Goal: Task Accomplishment & Management: Use online tool/utility

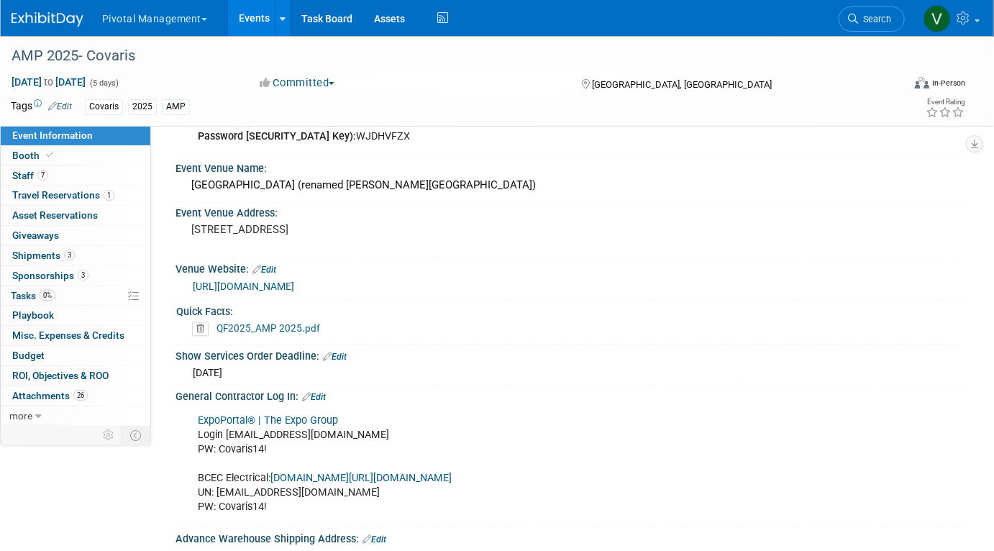
click at [257, 20] on link "Events" at bounding box center [254, 18] width 52 height 36
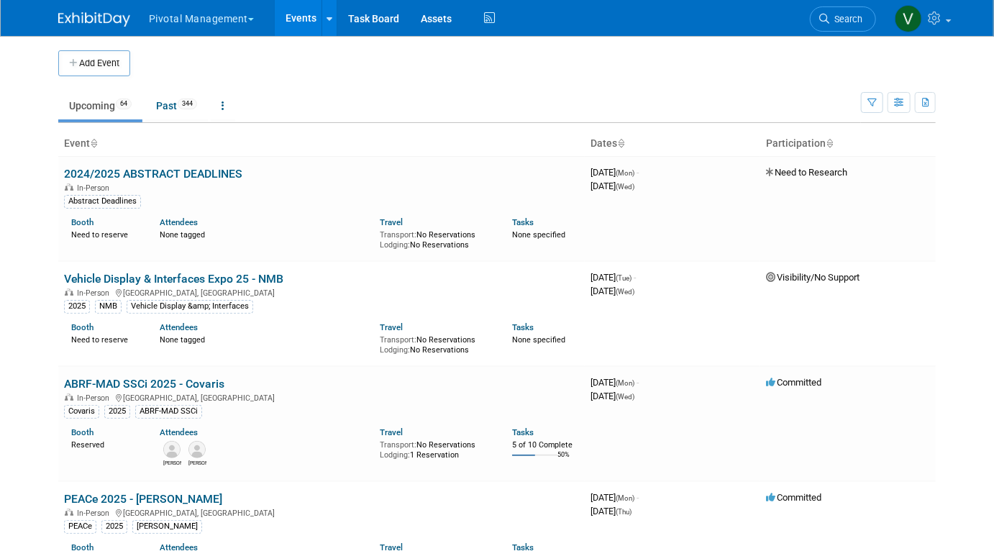
scroll to position [3230, 0]
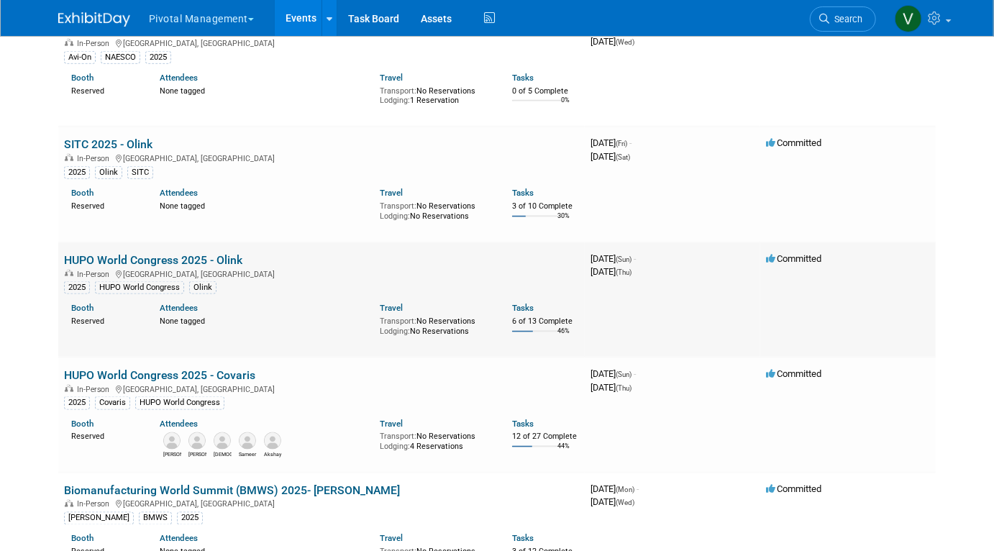
click at [118, 267] on link "HUPO World Congress 2025 - Olink" at bounding box center [153, 260] width 178 height 14
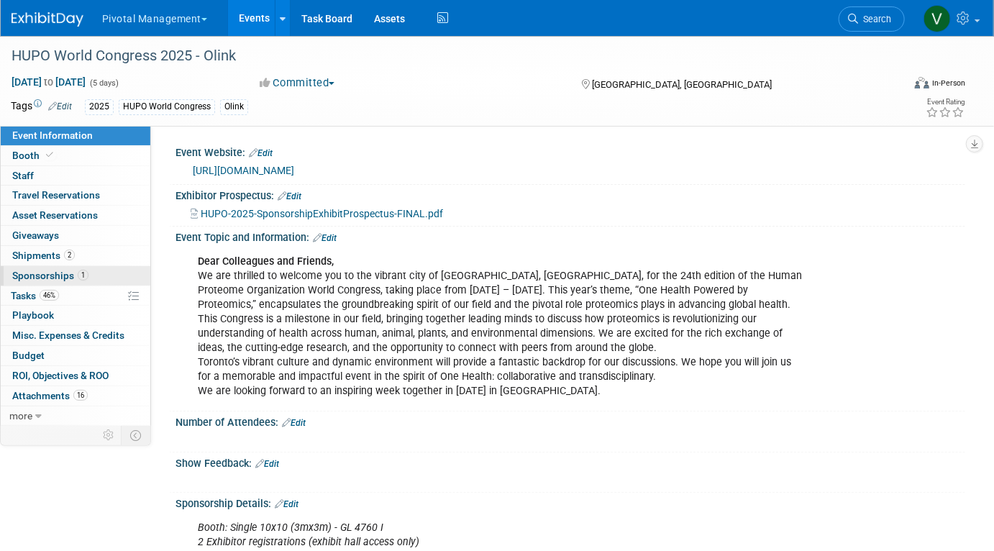
click at [63, 276] on span "Sponsorships 1" at bounding box center [50, 276] width 76 height 12
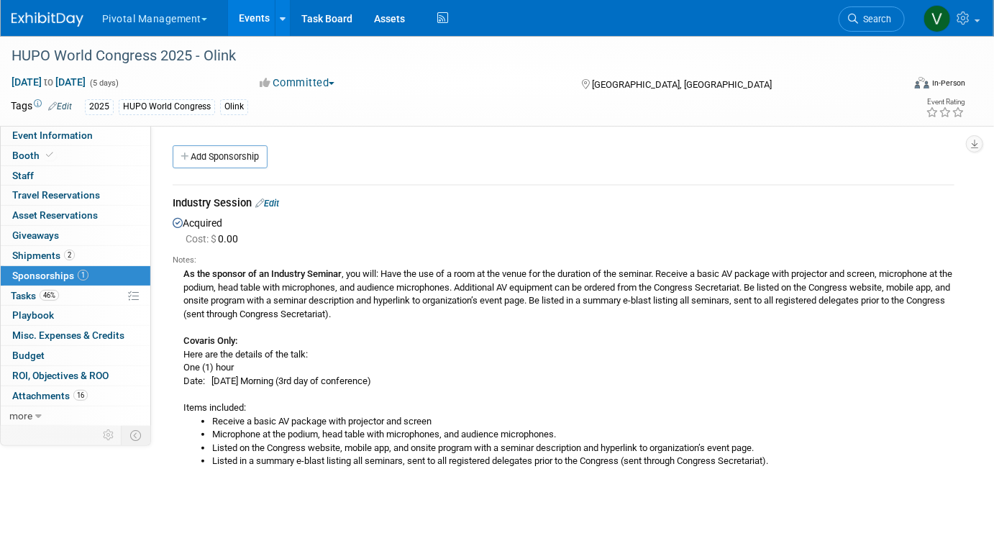
click at [273, 199] on link "Edit" at bounding box center [267, 203] width 24 height 11
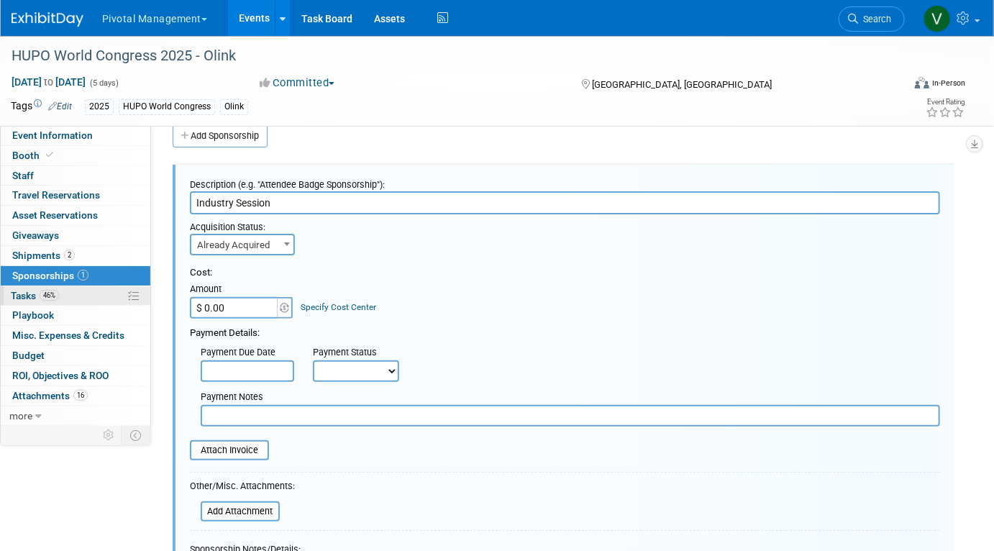
click at [81, 293] on link "46% Tasks 46%" at bounding box center [76, 295] width 150 height 19
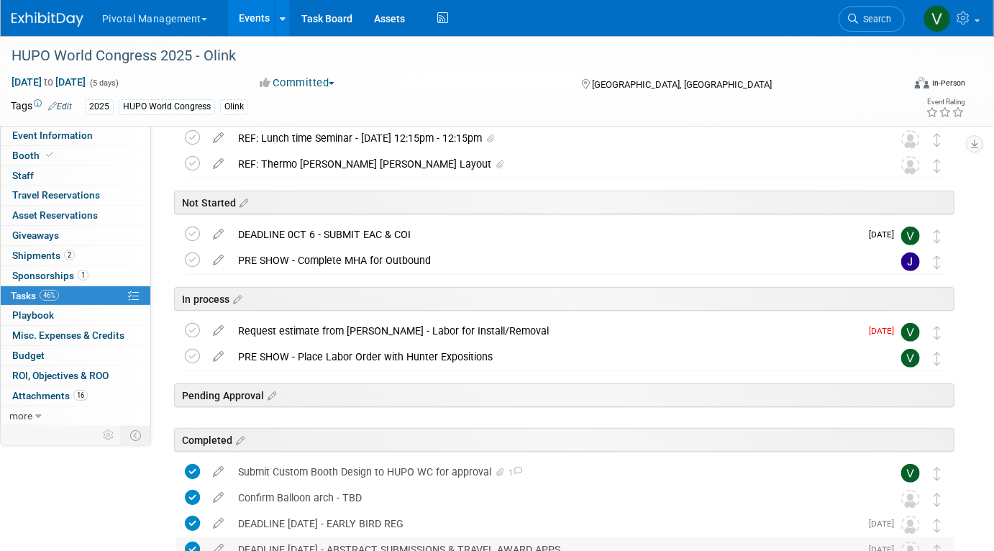
scroll to position [14, 0]
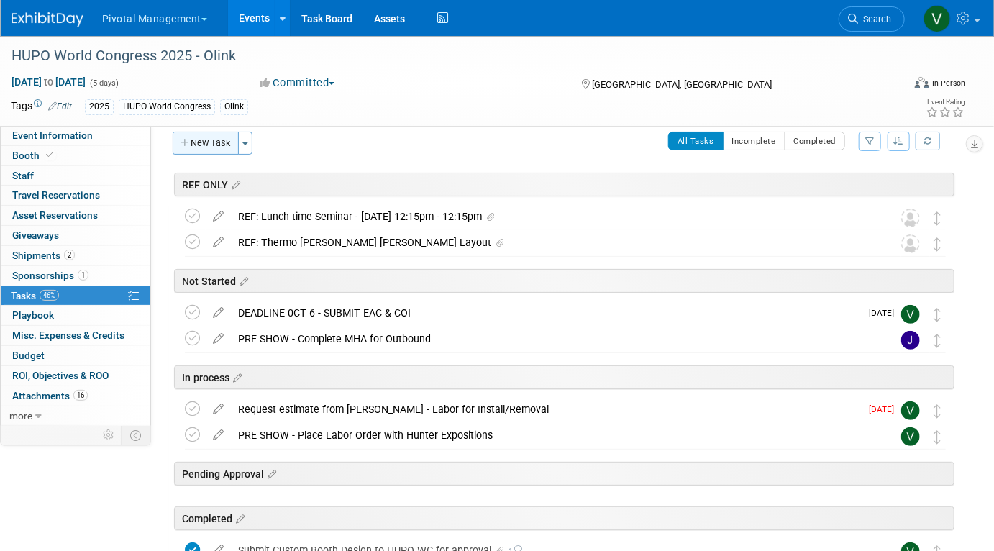
click at [219, 146] on button "New Task" at bounding box center [206, 143] width 66 height 23
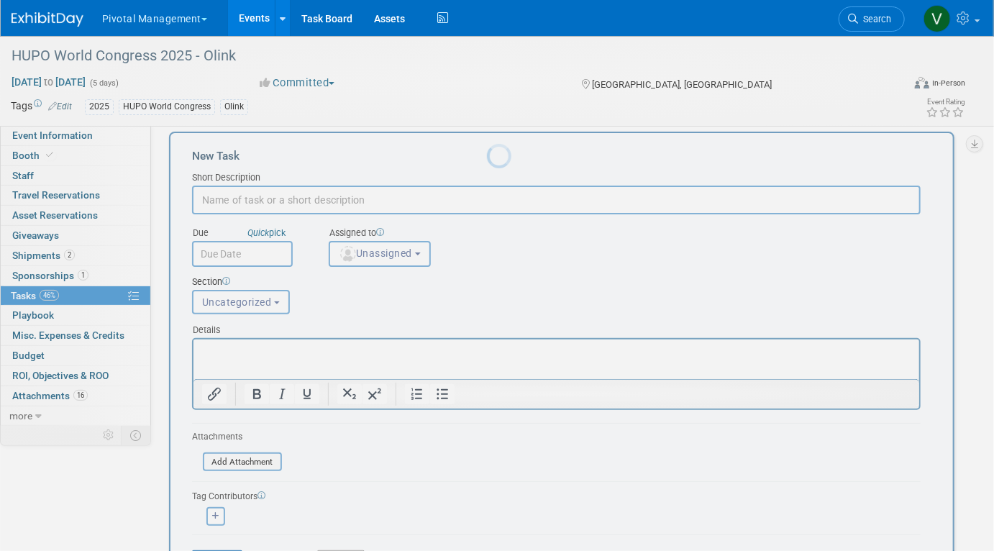
scroll to position [0, 0]
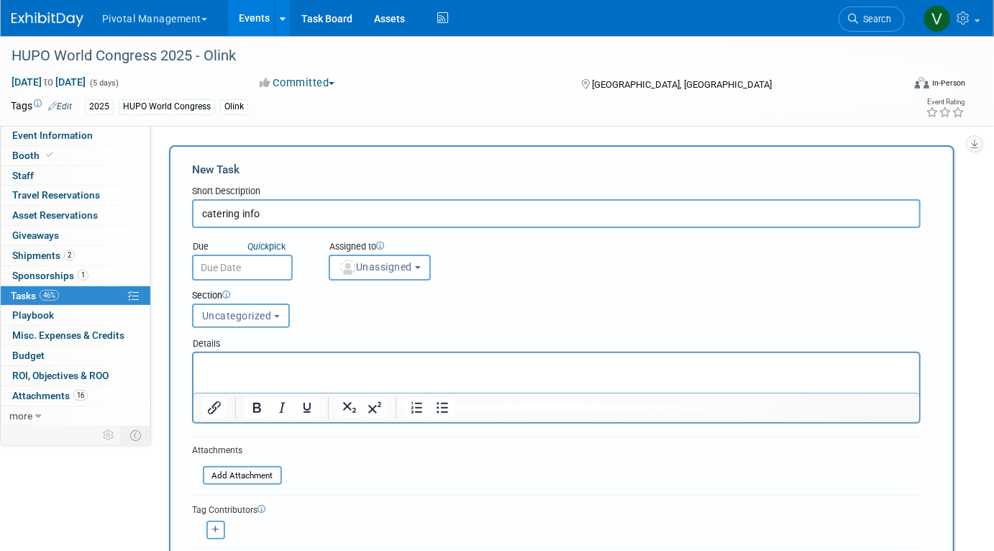
click at [206, 213] on input "catering info" at bounding box center [556, 213] width 728 height 29
type input "Catering info"
click at [237, 369] on p "Rich Text Area. Press ALT-0 for help." at bounding box center [555, 365] width 709 height 14
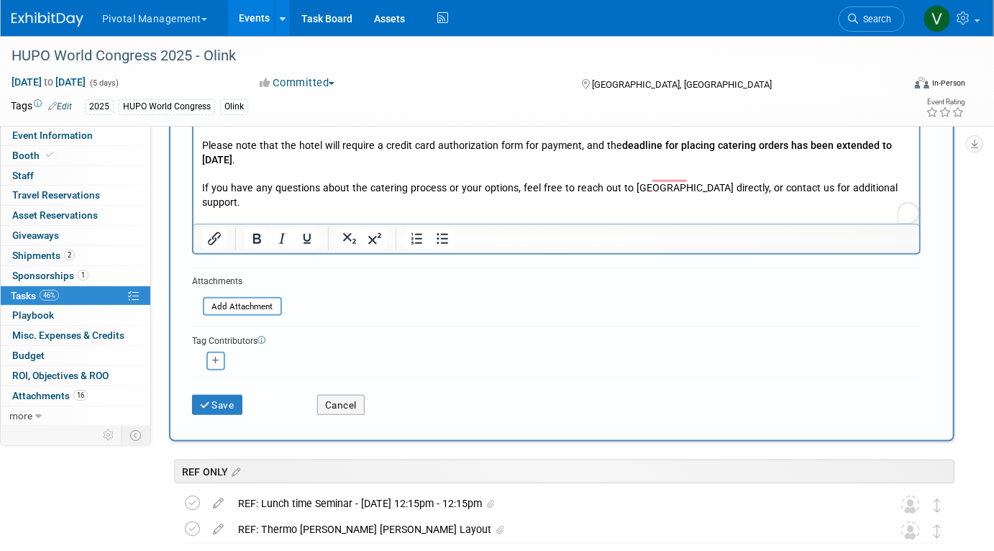
scroll to position [511, 0]
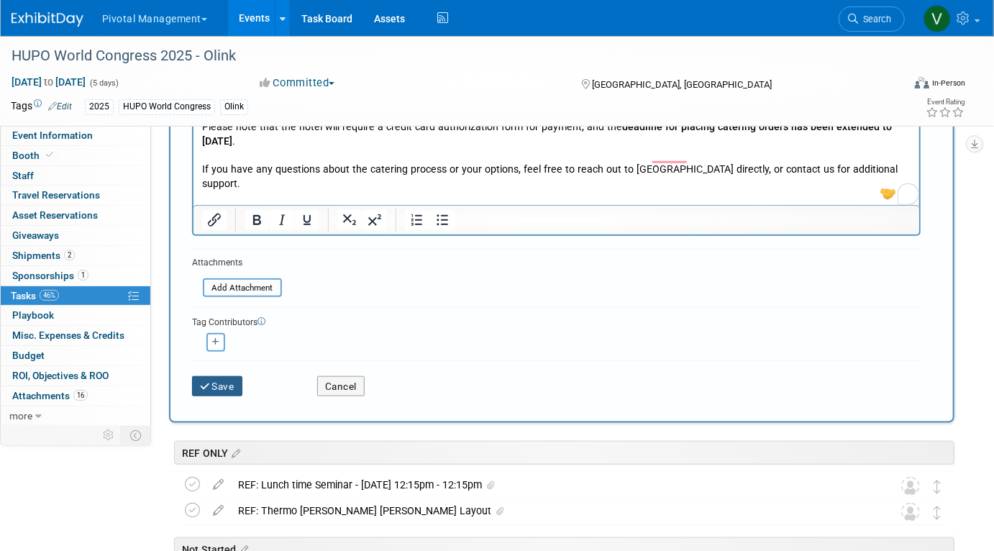
click at [223, 380] on button "Save" at bounding box center [217, 386] width 50 height 20
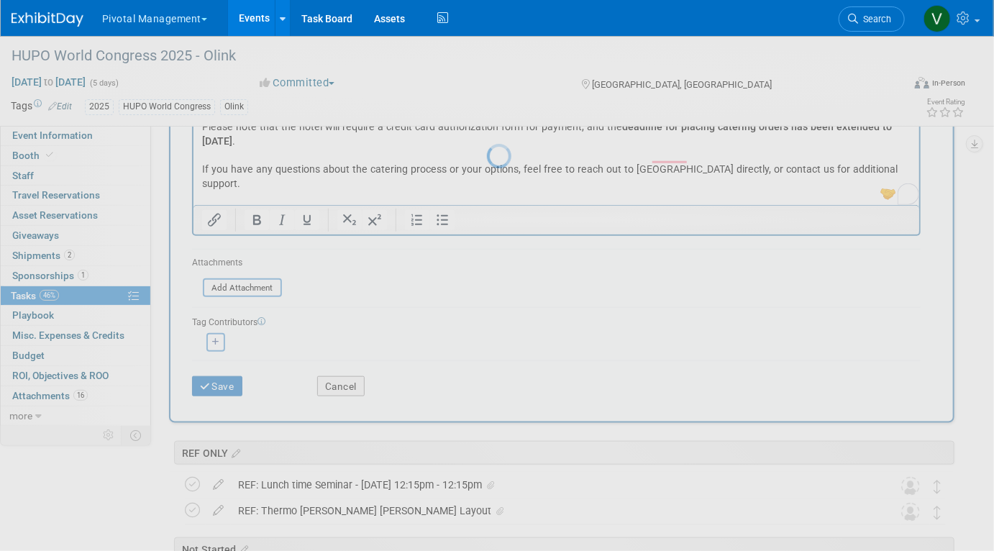
scroll to position [0, 0]
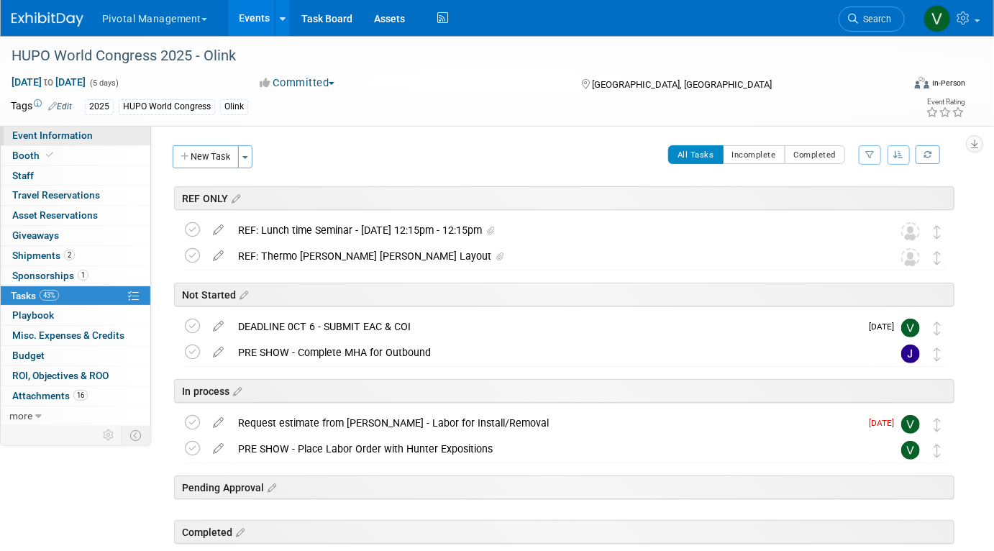
click at [94, 139] on link "Event Information" at bounding box center [76, 135] width 150 height 19
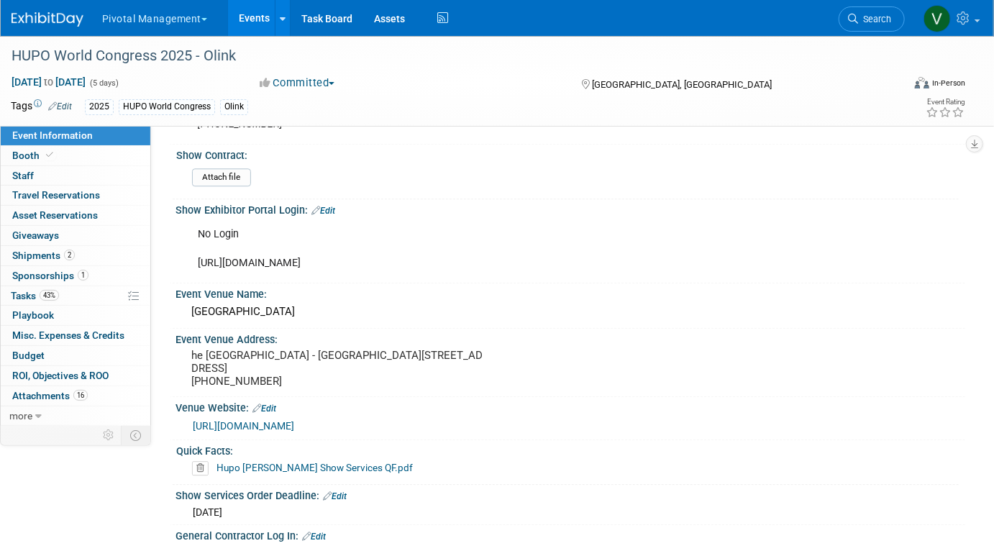
scroll to position [1616, 0]
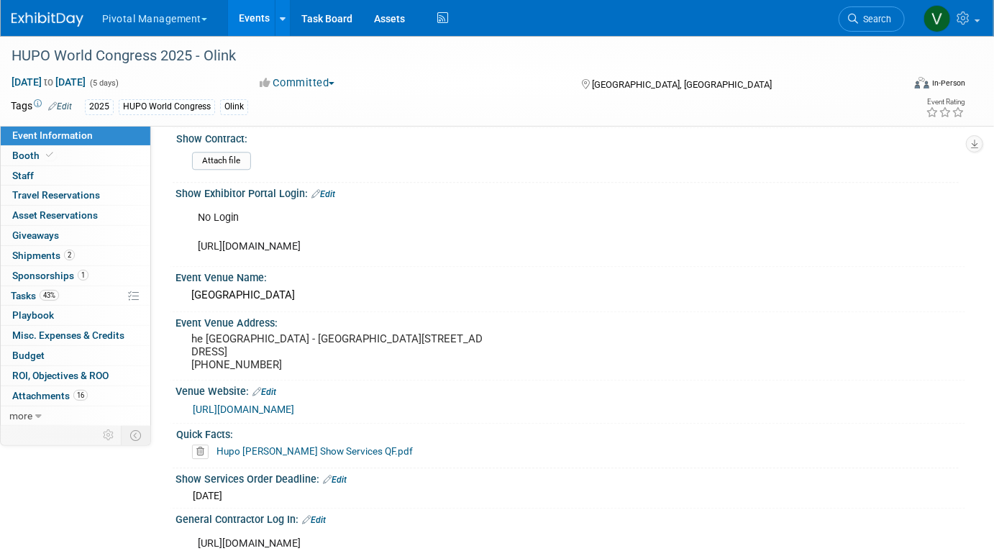
click at [311, 242] on div "No Login https://robinsonevents.ca/rd_ek_kit/1736875675973x182303177272459260?e…" at bounding box center [500, 232] width 624 height 58
copy div "https://robinsonevents.ca/rd_ek_kit/1736875675973x182303177272459260?event=1736…"
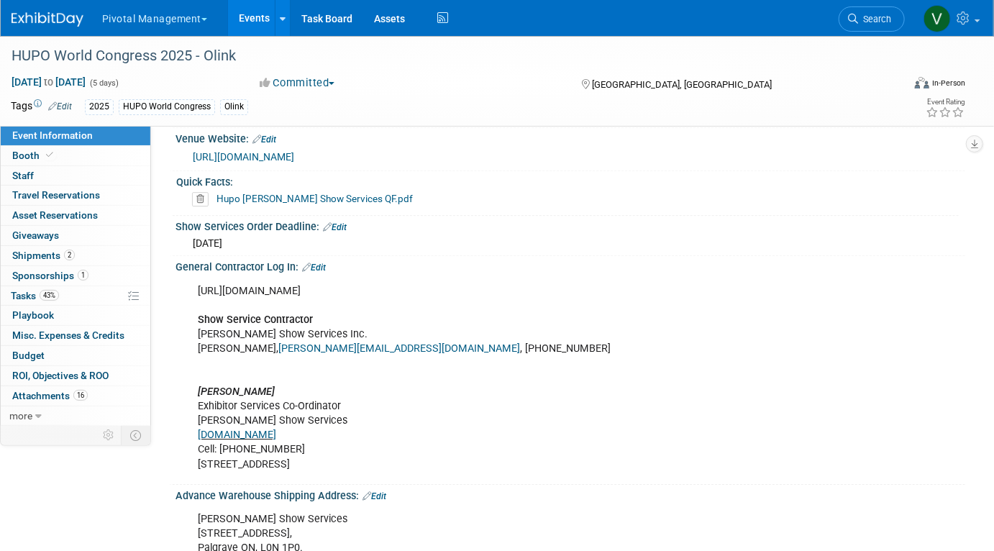
scroll to position [1872, 0]
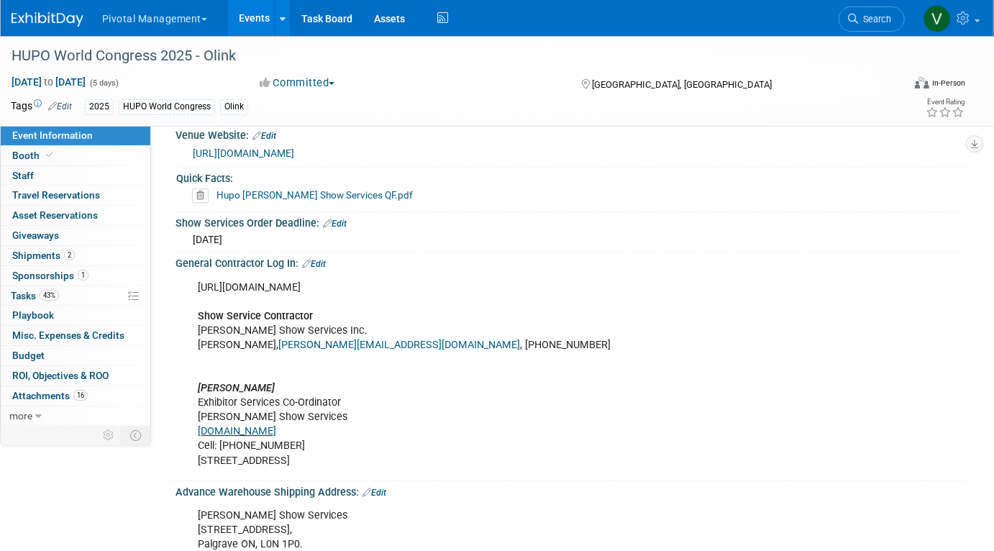
click at [320, 267] on div "General Contractor Log In: Edit" at bounding box center [570, 261] width 790 height 19
click at [321, 269] on link "Edit" at bounding box center [314, 264] width 24 height 10
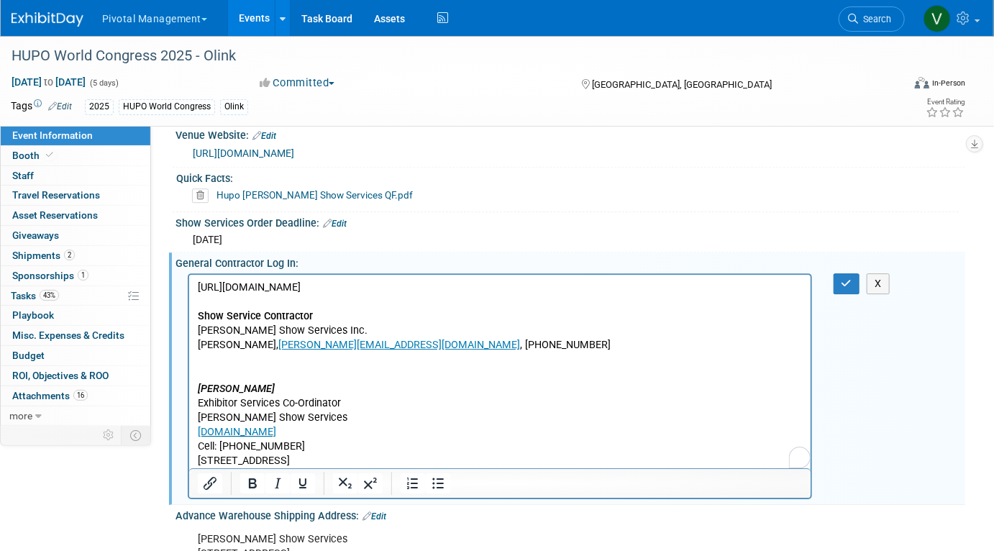
scroll to position [0, 0]
click at [791, 283] on p "https://robinsonevents.ca/rd_ek_kit/1736875675973x182303177272459260?event=1736…" at bounding box center [499, 374] width 605 height 188
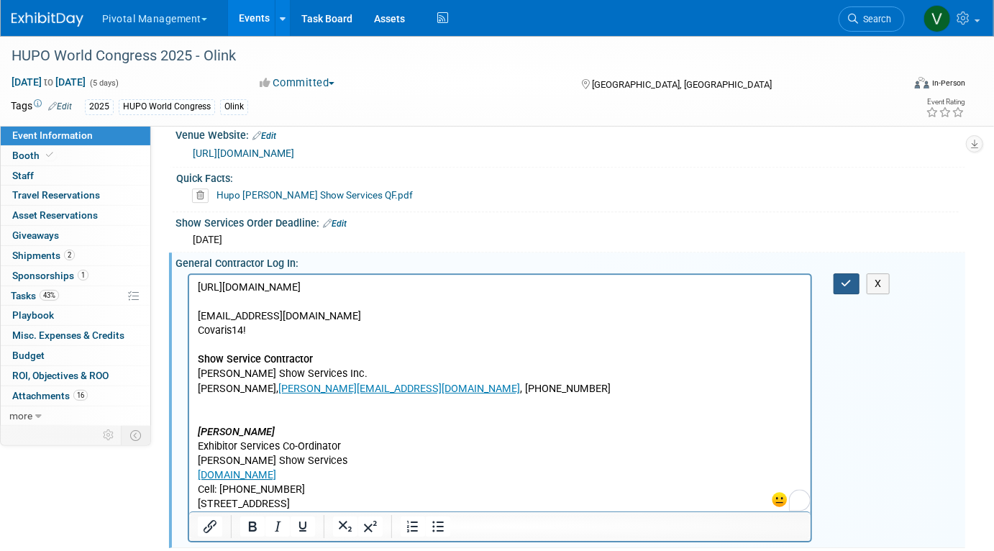
click at [846, 288] on icon "button" at bounding box center [846, 283] width 11 height 10
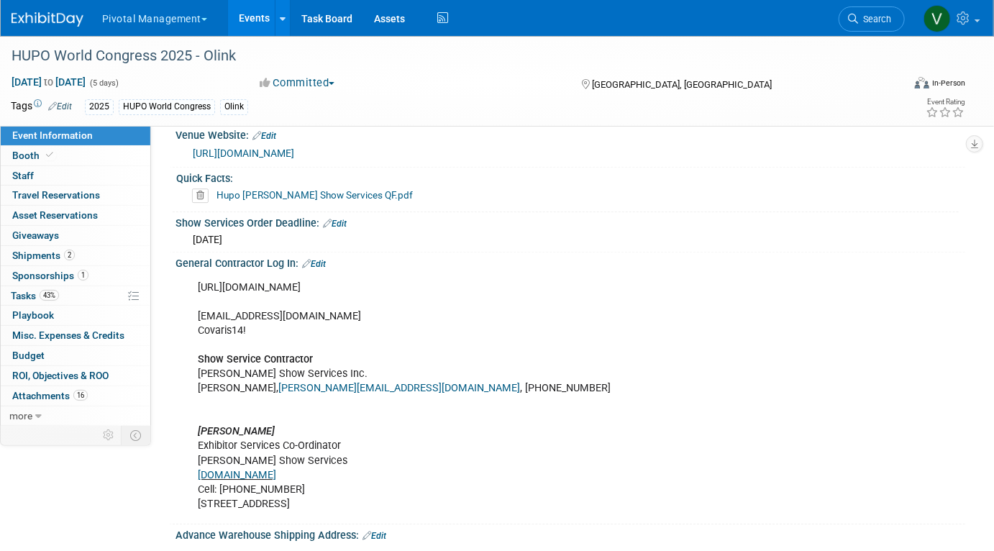
click at [232, 288] on div "https://robinsonevents.ca/rd_ek_kit/1736875675973x182303177272459260?event=1736…" at bounding box center [500, 395] width 624 height 245
copy div "https://robinsonevents.ca/rd_ek_kit/1736875675973x182303177272459260?event=1736…"
click at [247, 16] on link "Events" at bounding box center [254, 18] width 52 height 36
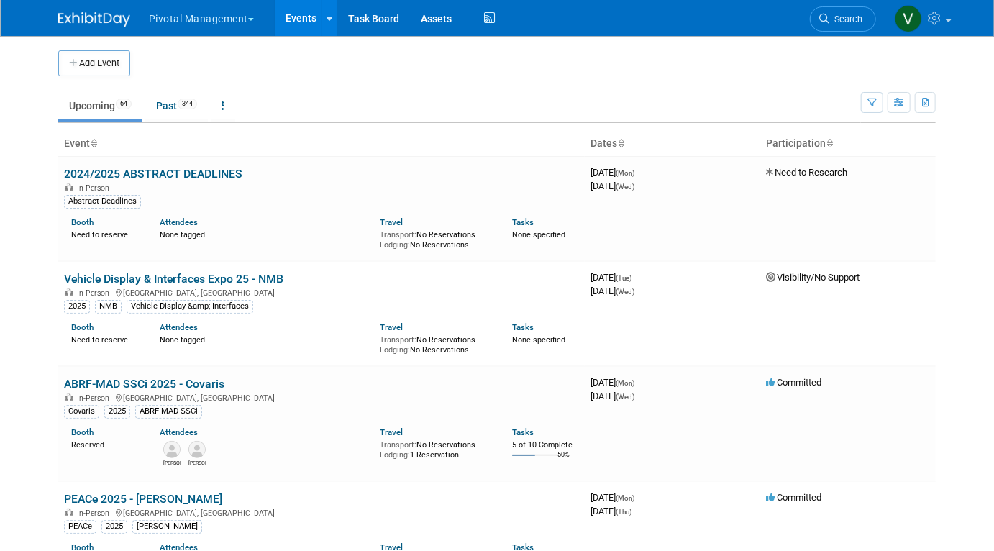
scroll to position [339, 0]
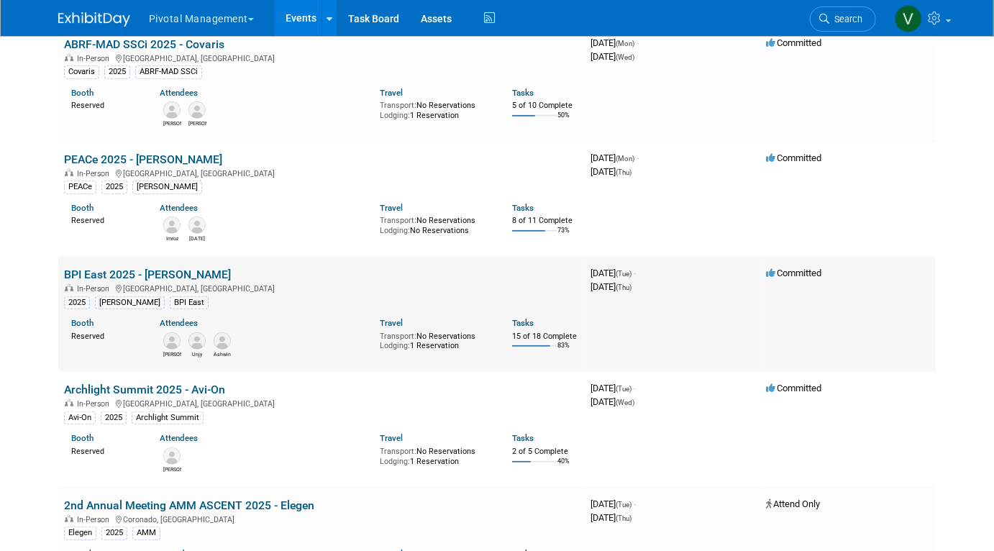
click at [94, 277] on link "BPI East 2025 - [PERSON_NAME]" at bounding box center [147, 274] width 167 height 14
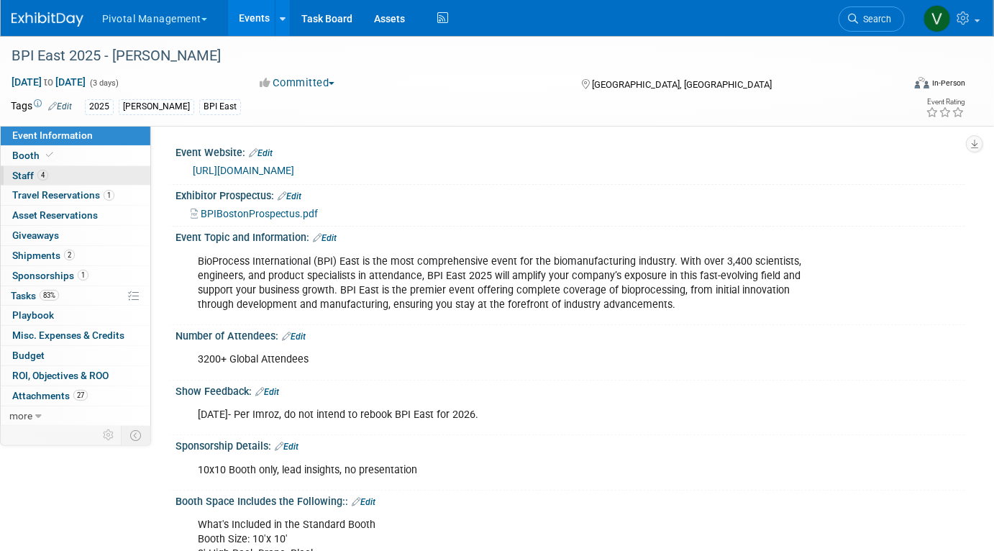
click at [40, 177] on span "4" at bounding box center [42, 175] width 11 height 11
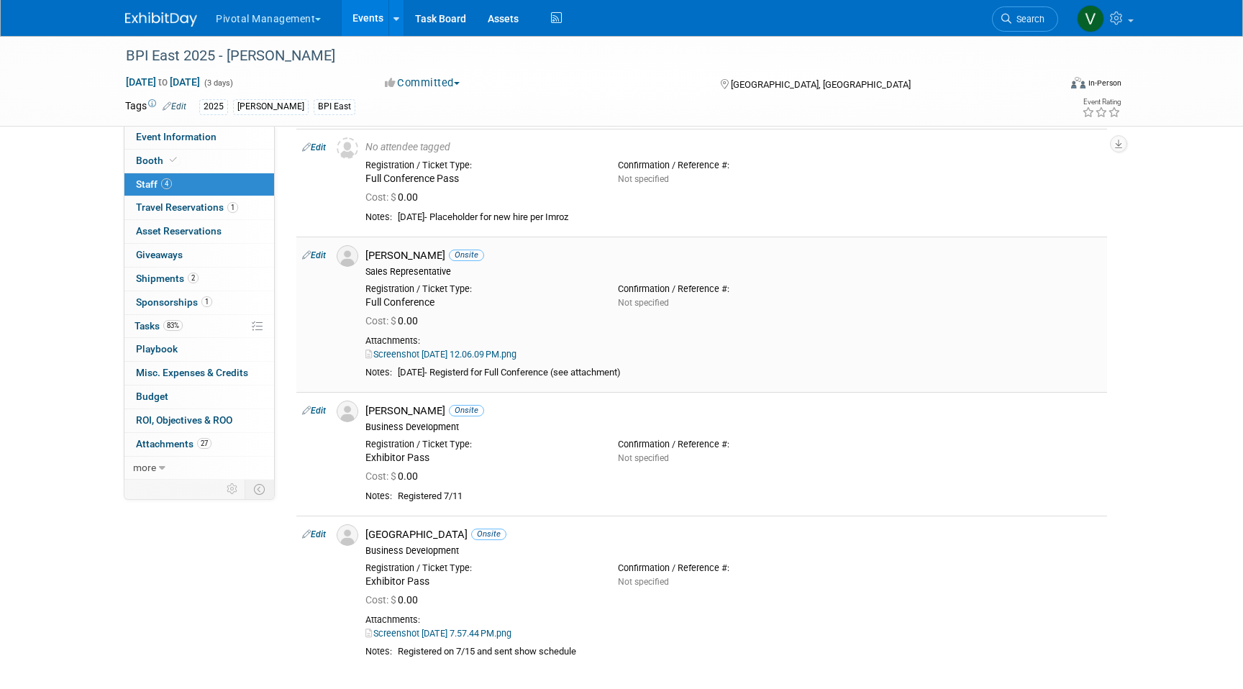
scroll to position [57, 0]
click at [369, 24] on link "Events" at bounding box center [368, 18] width 52 height 36
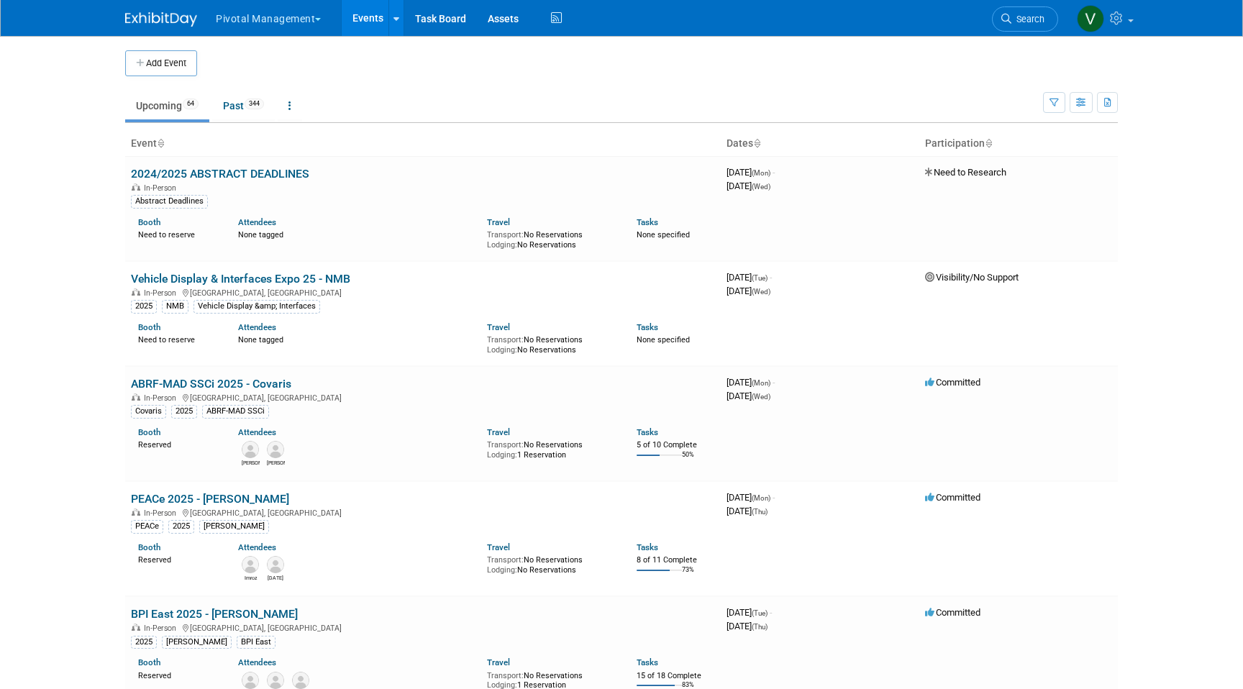
scroll to position [3633, 0]
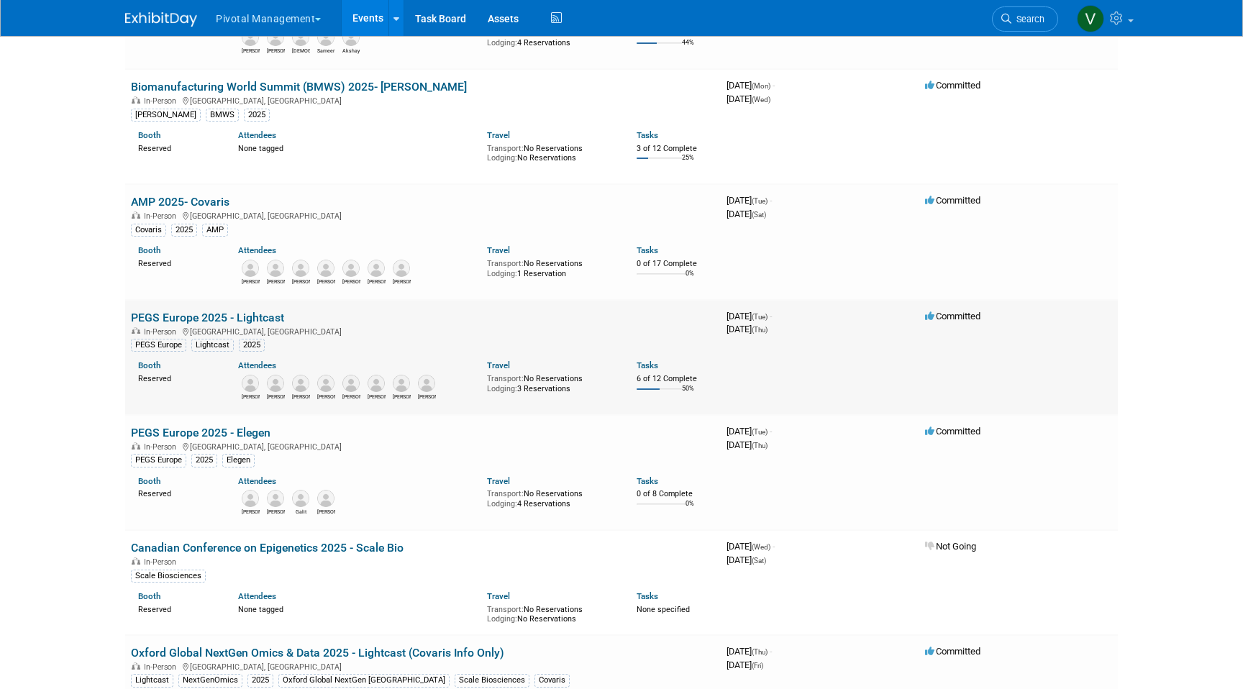
click at [191, 324] on link "PEGS Europe 2025 - Lightcast" at bounding box center [207, 318] width 153 height 14
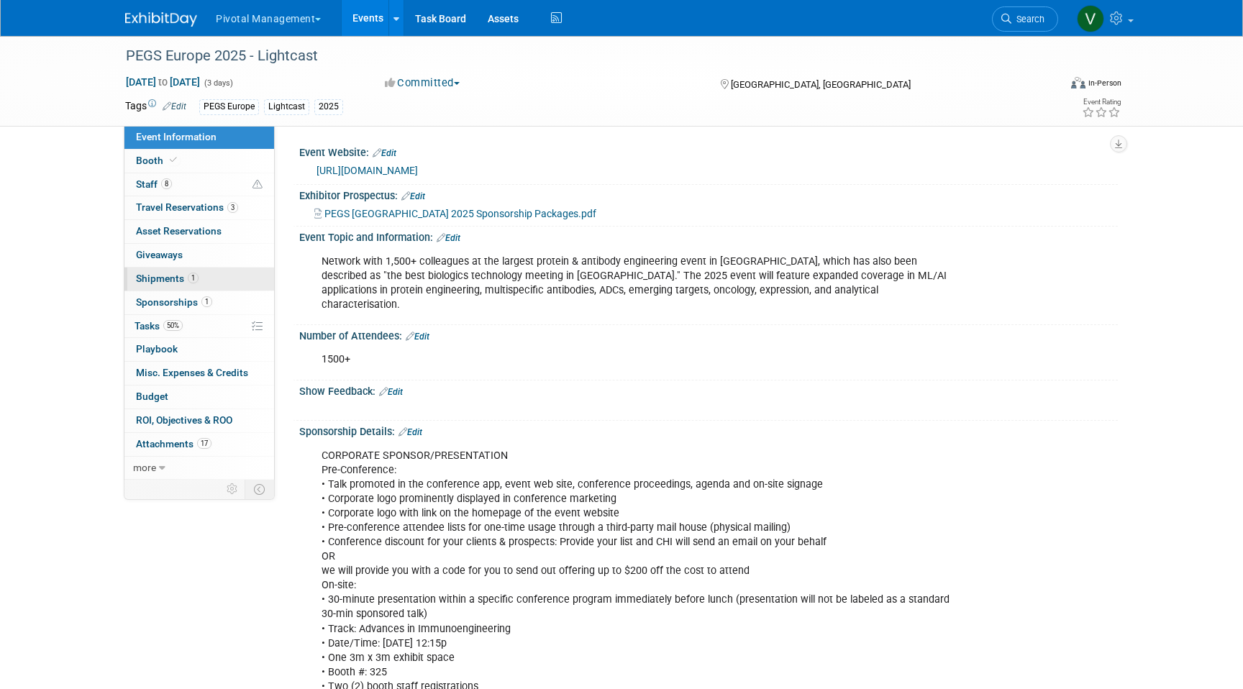
click at [162, 274] on span "Shipments 1" at bounding box center [167, 279] width 63 height 12
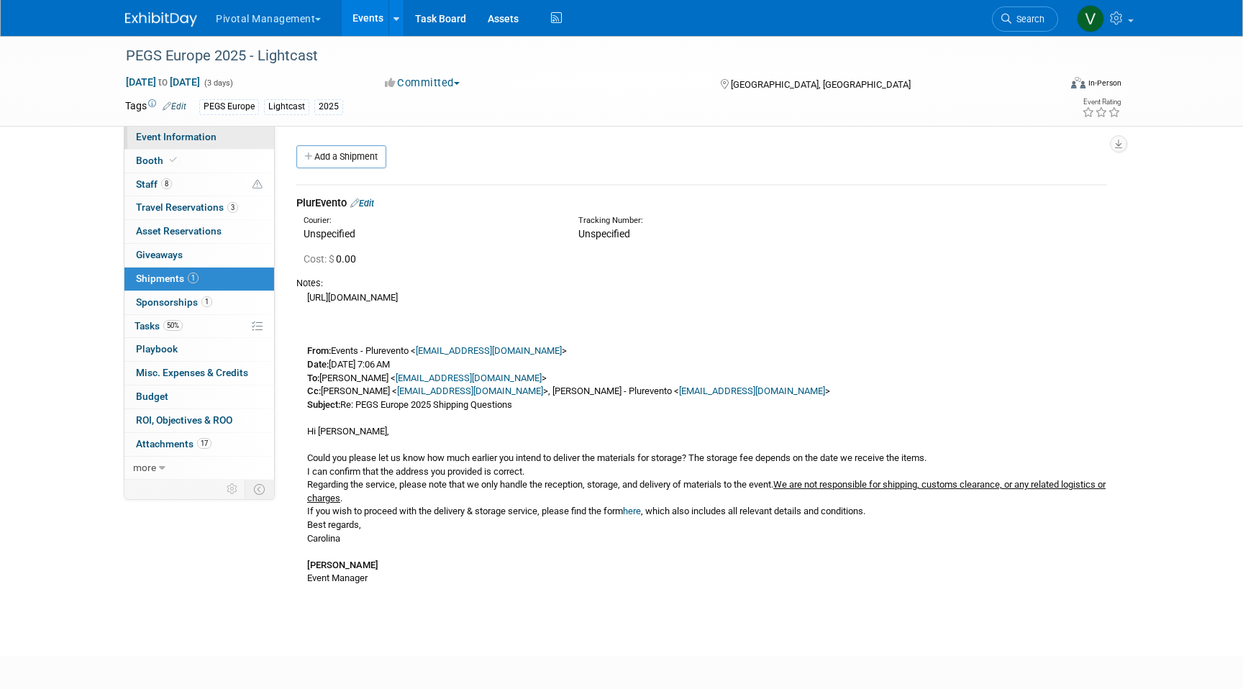
click at [199, 137] on span "Event Information" at bounding box center [176, 137] width 81 height 12
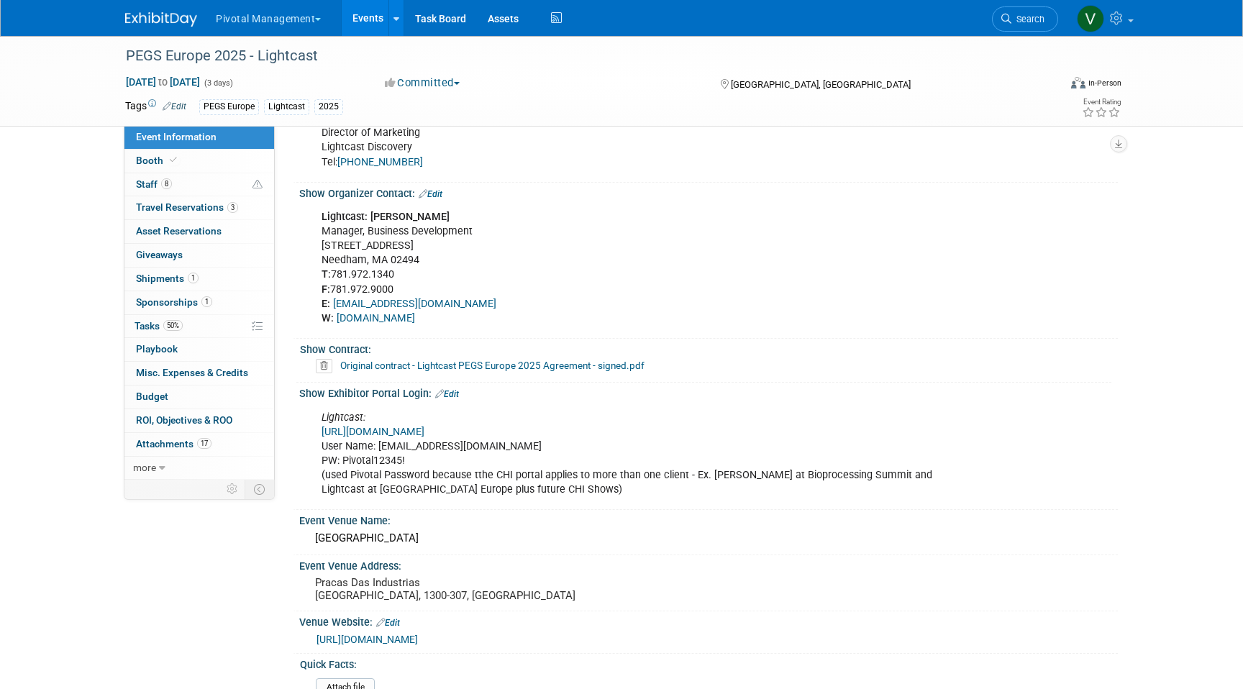
scroll to position [1243, 0]
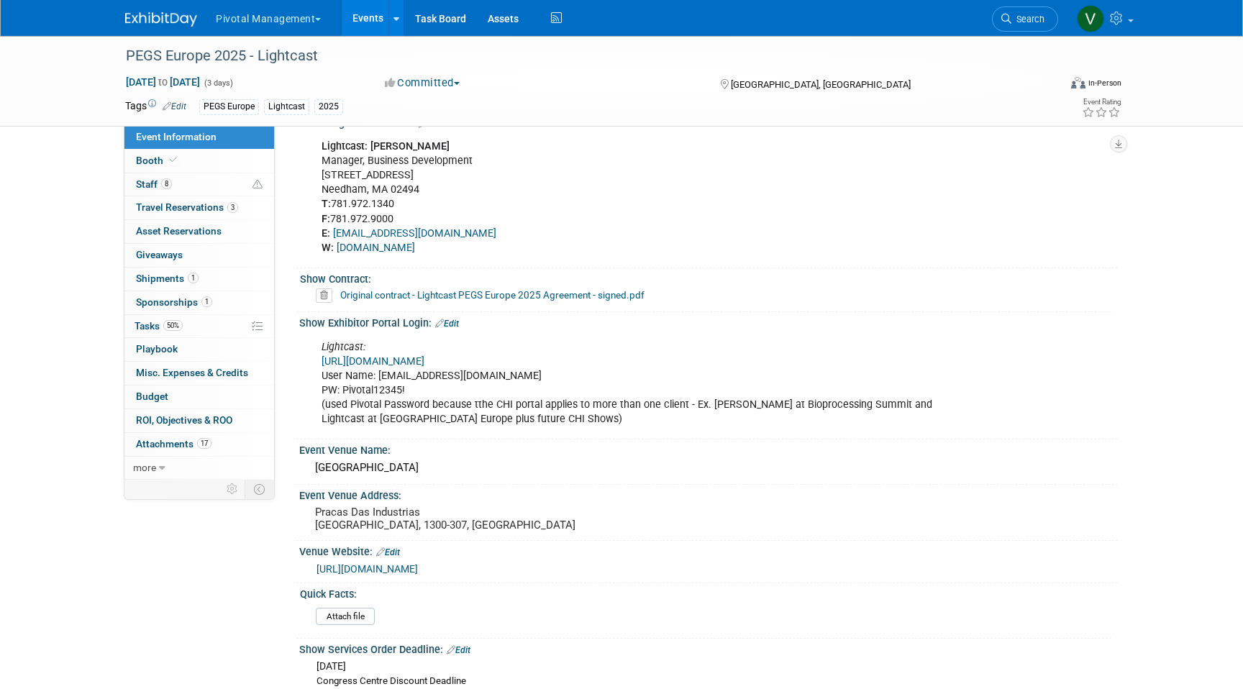
click at [390, 355] on link "[URL][DOMAIN_NAME]" at bounding box center [372, 361] width 103 height 12
